Goal: Book appointment/travel/reservation

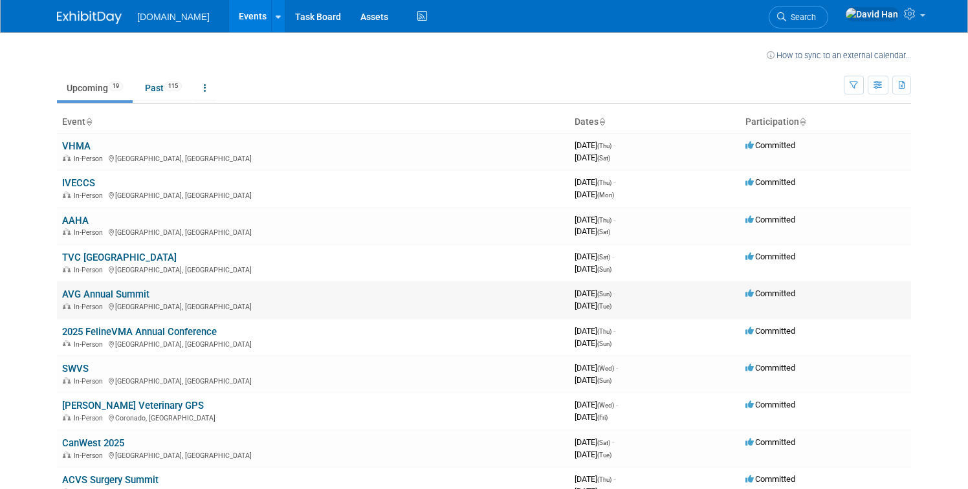
click at [111, 302] on div "In-Person Orlando, FL" at bounding box center [313, 306] width 502 height 10
click at [102, 296] on link "AVG Annual Summit" at bounding box center [105, 294] width 87 height 12
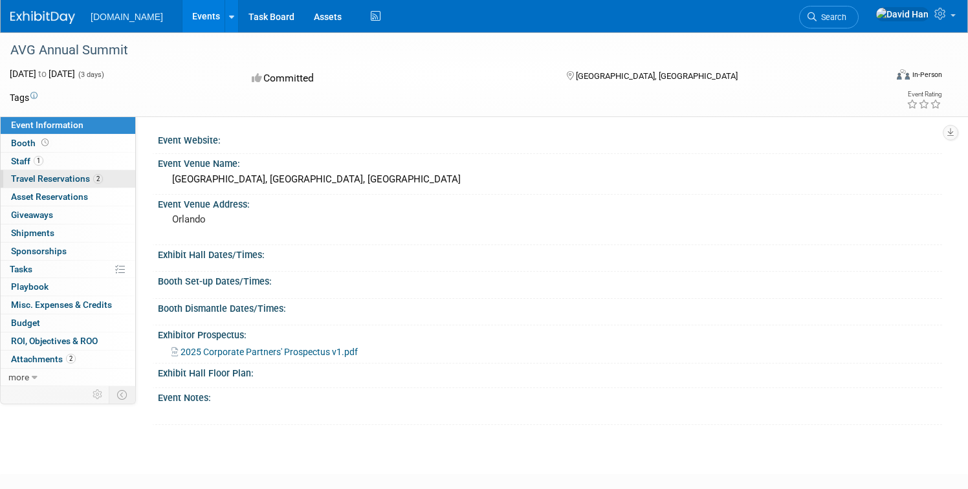
click at [79, 179] on span "Travel Reservations 2" at bounding box center [57, 178] width 92 height 10
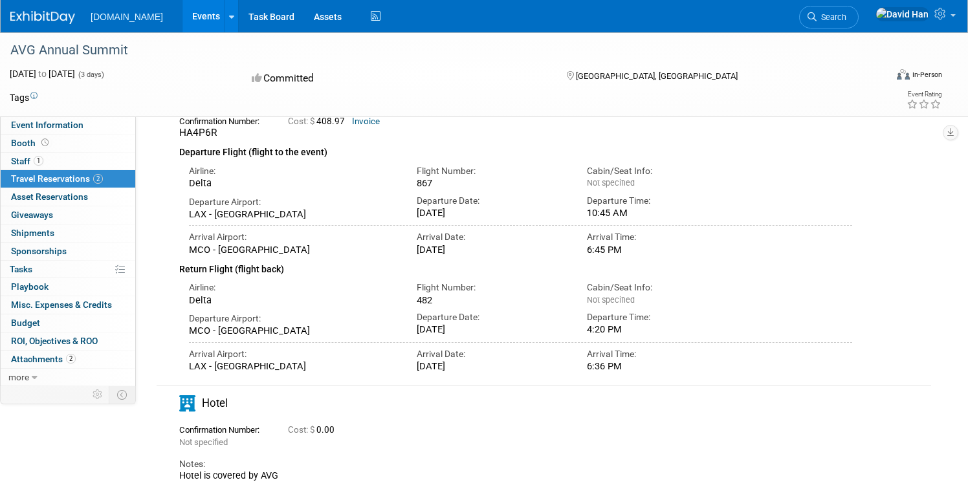
scroll to position [133, 0]
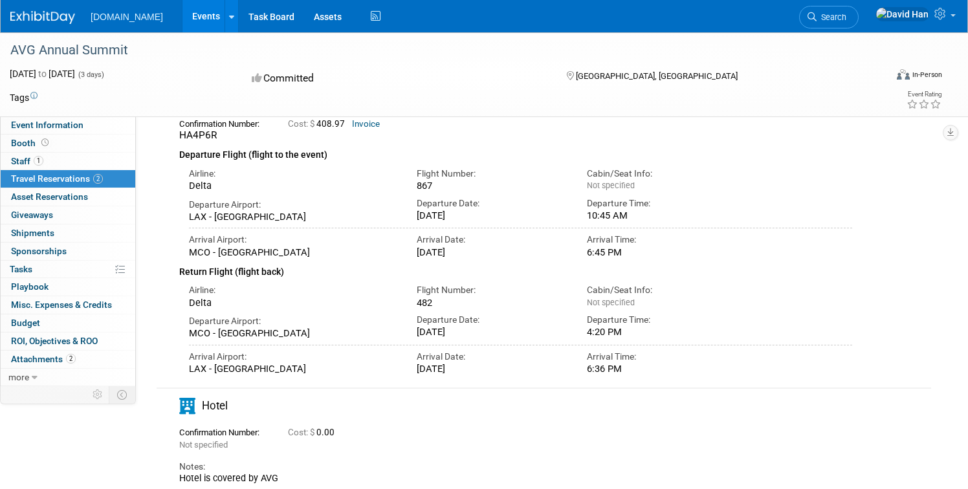
click at [51, 21] on img at bounding box center [42, 17] width 65 height 13
